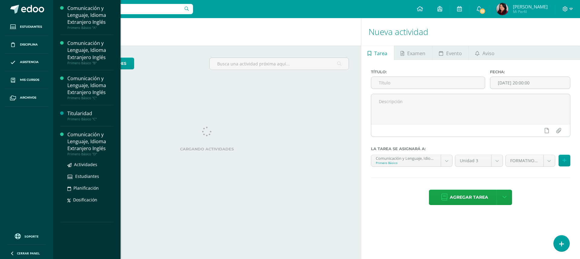
click at [89, 140] on div "Comunicación y Lenguaje, Idioma Extranjero Inglés" at bounding box center [90, 141] width 46 height 21
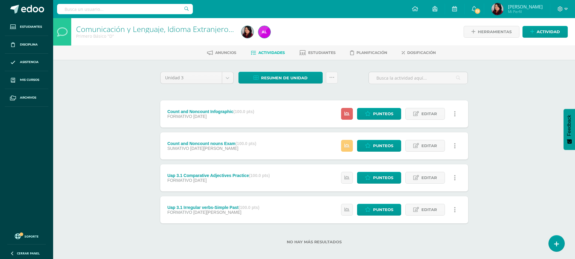
click at [513, 139] on div "Comunicación y Lenguaje, Idioma Extranjero Inglés Primero Básico "D" Herramient…" at bounding box center [314, 141] width 522 height 246
click at [554, 242] on icon at bounding box center [556, 244] width 5 height 7
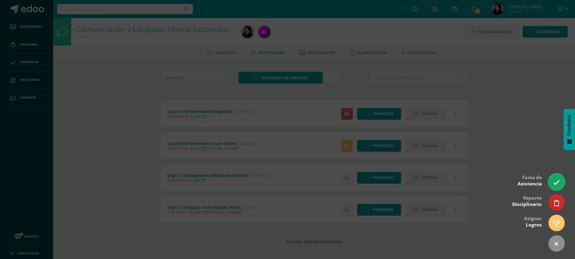
click at [552, 186] on link at bounding box center [556, 182] width 17 height 18
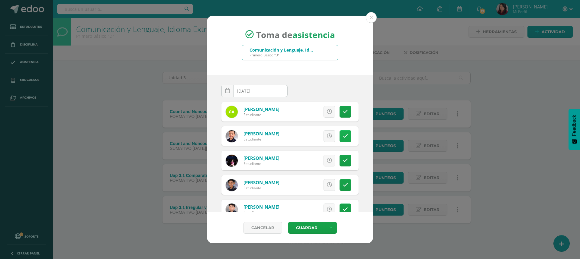
click at [343, 138] on icon at bounding box center [345, 136] width 5 height 5
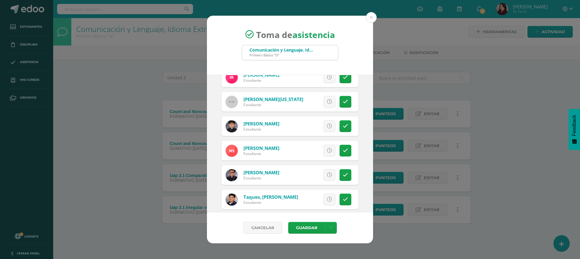
scroll to position [873, 0]
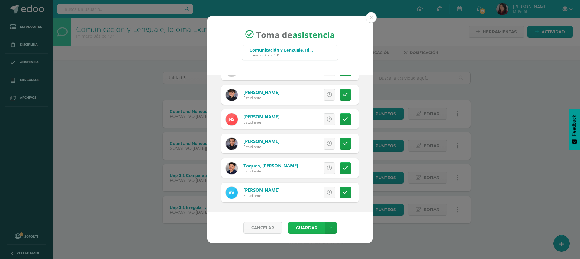
click at [313, 227] on button "Guardar" at bounding box center [306, 228] width 37 height 12
